Goal: Information Seeking & Learning: Compare options

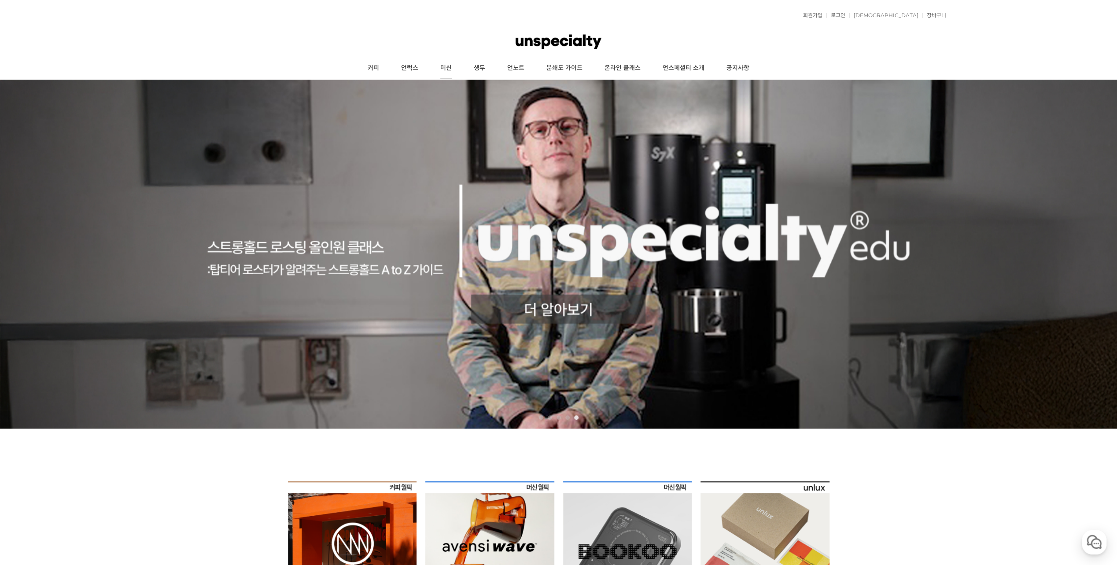
click at [450, 68] on link "머신" at bounding box center [445, 68] width 33 height 22
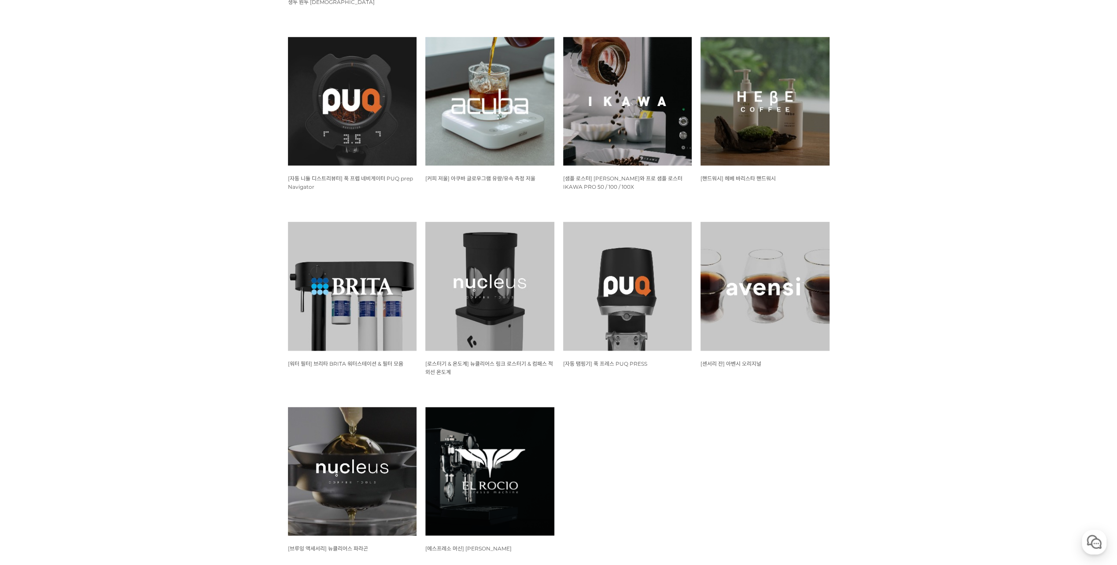
scroll to position [766, 0]
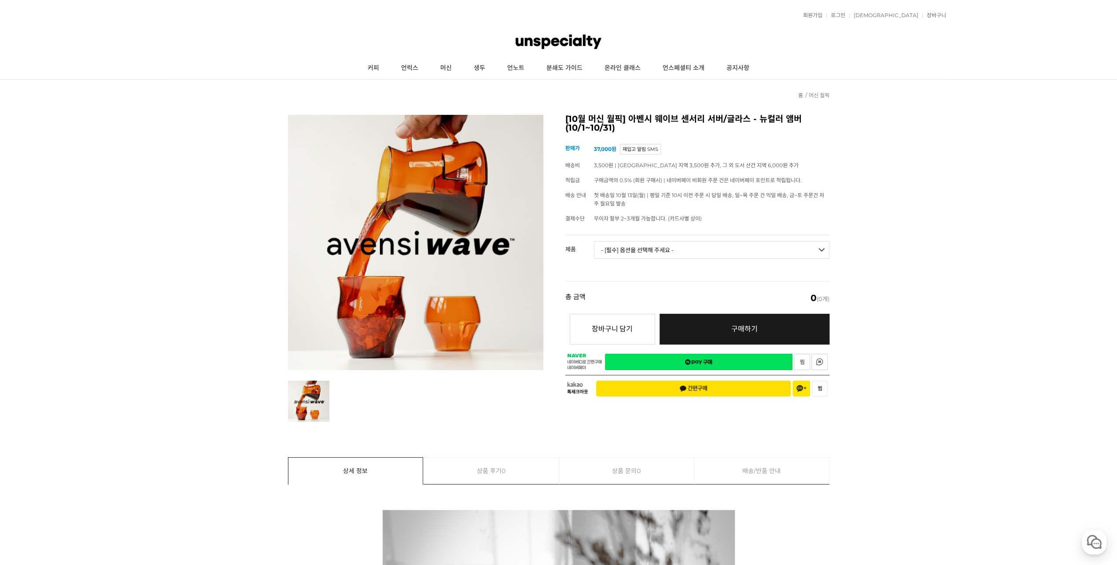
click at [673, 253] on select "- [필수] 옵션을 선택해 주세요 - ------------------- 웨이브 앰버 3종 세트 사이클론 센서리 서버 앰버 [품절] 알토 글라…" at bounding box center [711, 250] width 235 height 18
click at [700, 247] on select "- [필수] 옵션을 선택해 주세요 - ------------------- 웨이브 앰버 3종 세트 사이클론 센서리 서버 앰버 [품절] 알토 글라…" at bounding box center [711, 250] width 235 height 18
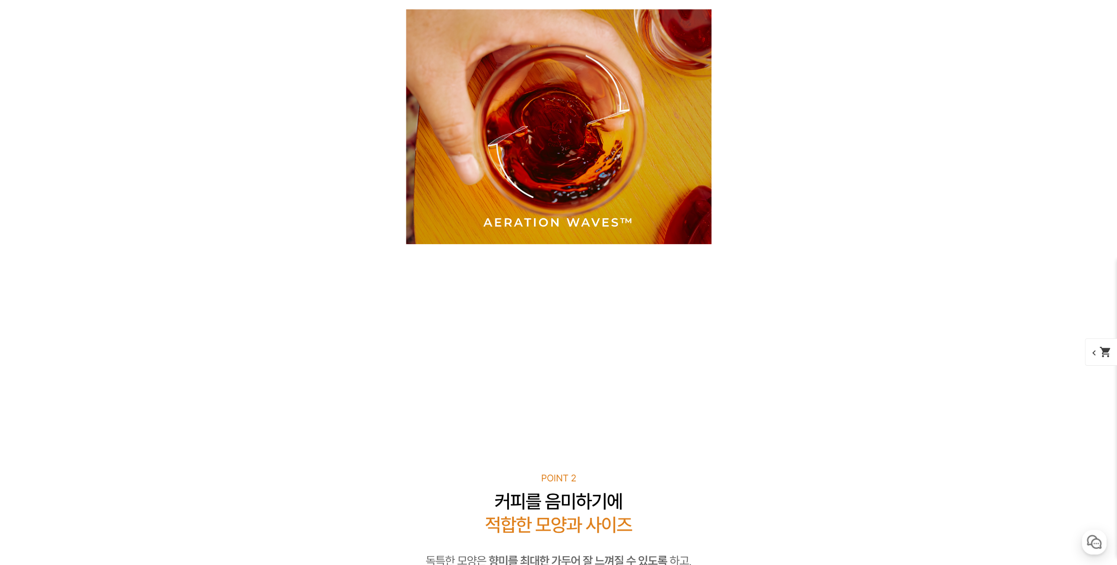
scroll to position [3334, 0]
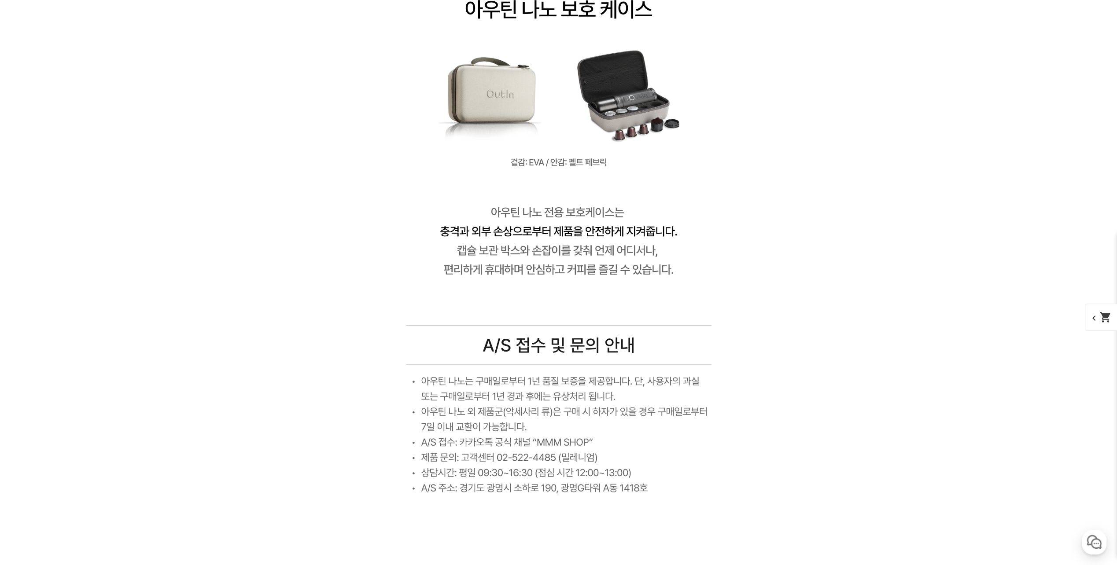
scroll to position [15420, 0]
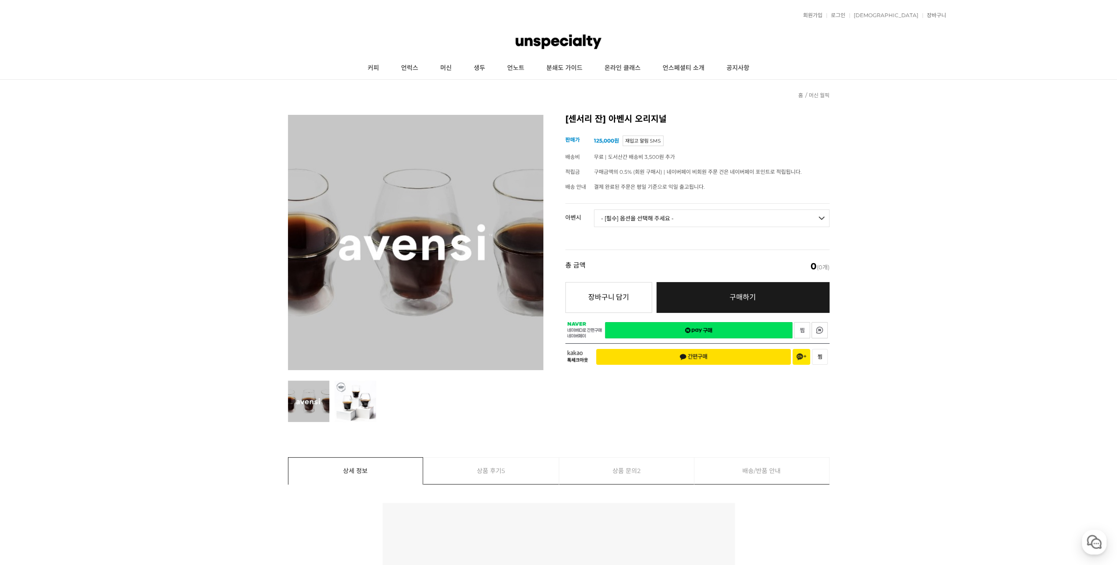
click at [654, 215] on select "- [필수] 옵션을 선택해 주세요 - ------------------- 3종 세트 [품절] 일시 품절 [품절]" at bounding box center [711, 219] width 235 height 18
